Goal: Entertainment & Leisure: Consume media (video, audio)

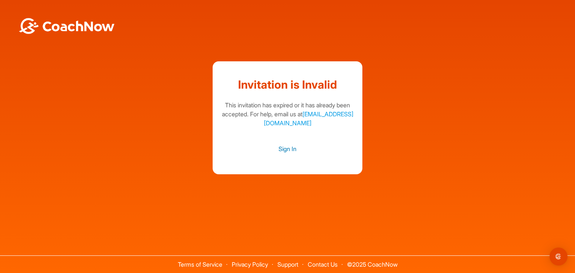
click at [289, 149] on link "Sign In" at bounding box center [287, 149] width 135 height 10
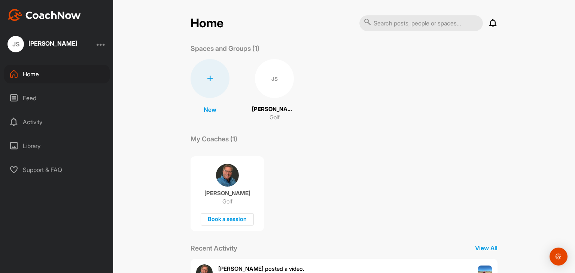
click at [207, 78] on icon at bounding box center [210, 79] width 6 height 6
click at [325, 116] on div "New New Space New Group JS [PERSON_NAME] Golf" at bounding box center [343, 90] width 307 height 63
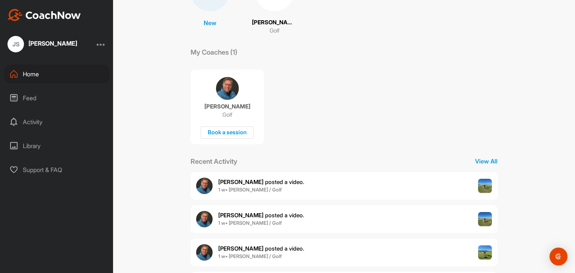
scroll to position [130, 0]
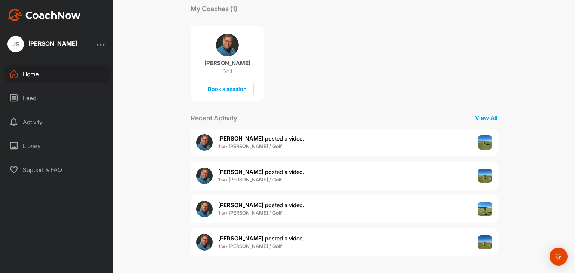
click at [482, 144] on img at bounding box center [485, 142] width 14 height 14
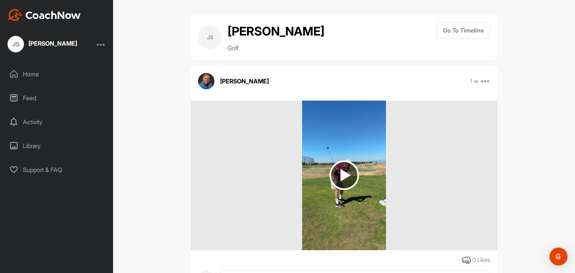
click at [341, 174] on img at bounding box center [344, 176] width 30 height 30
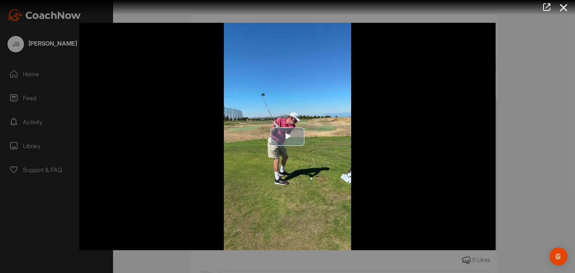
click at [287, 137] on span "Video Player" at bounding box center [287, 137] width 0 height 0
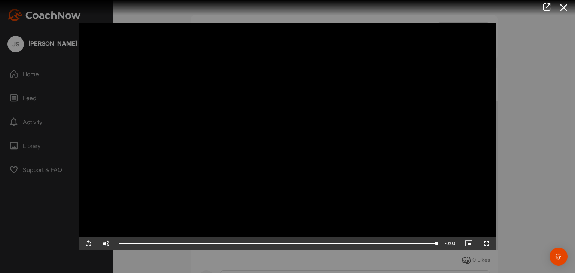
click at [294, 129] on video "Video Player" at bounding box center [287, 137] width 416 height 228
click at [561, 6] on icon at bounding box center [563, 8] width 17 height 14
